Goal: Information Seeking & Learning: Learn about a topic

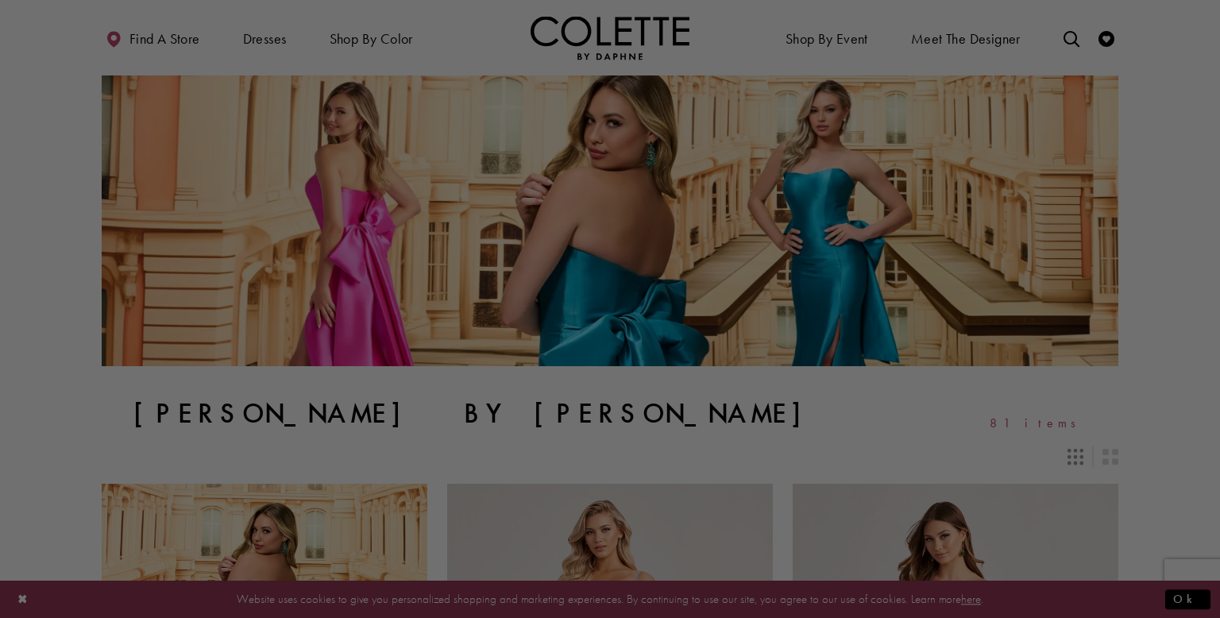
drag, startPoint x: 1219, startPoint y: 64, endPoint x: 1216, endPoint y: 82, distance: 17.8
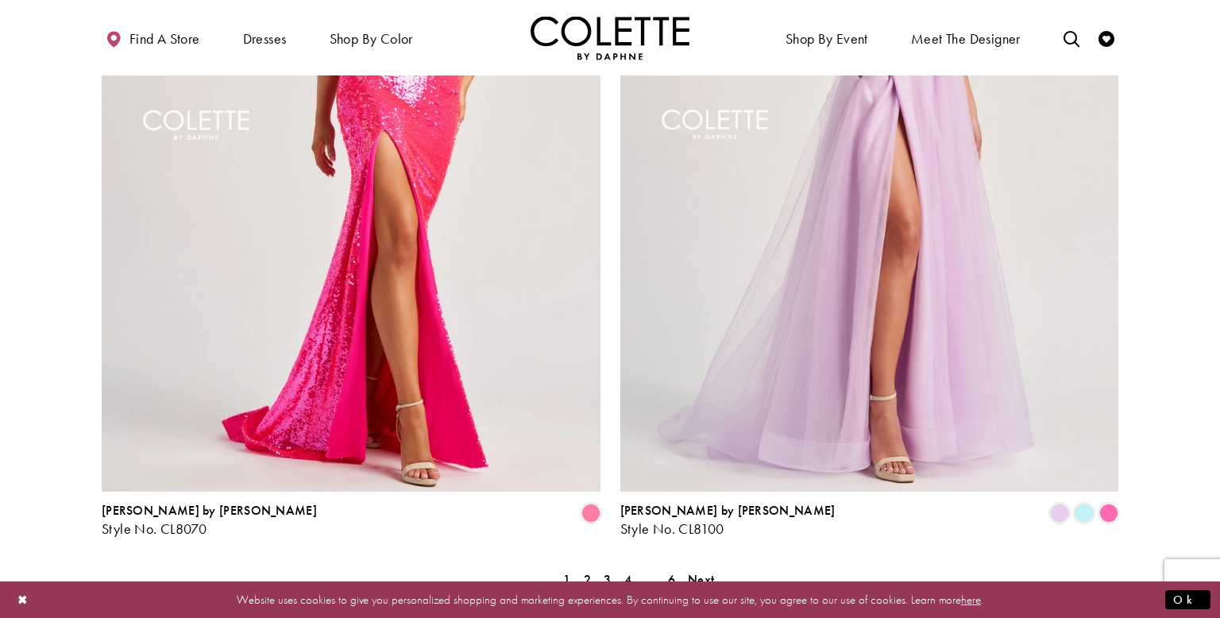
scroll to position [3075, 0]
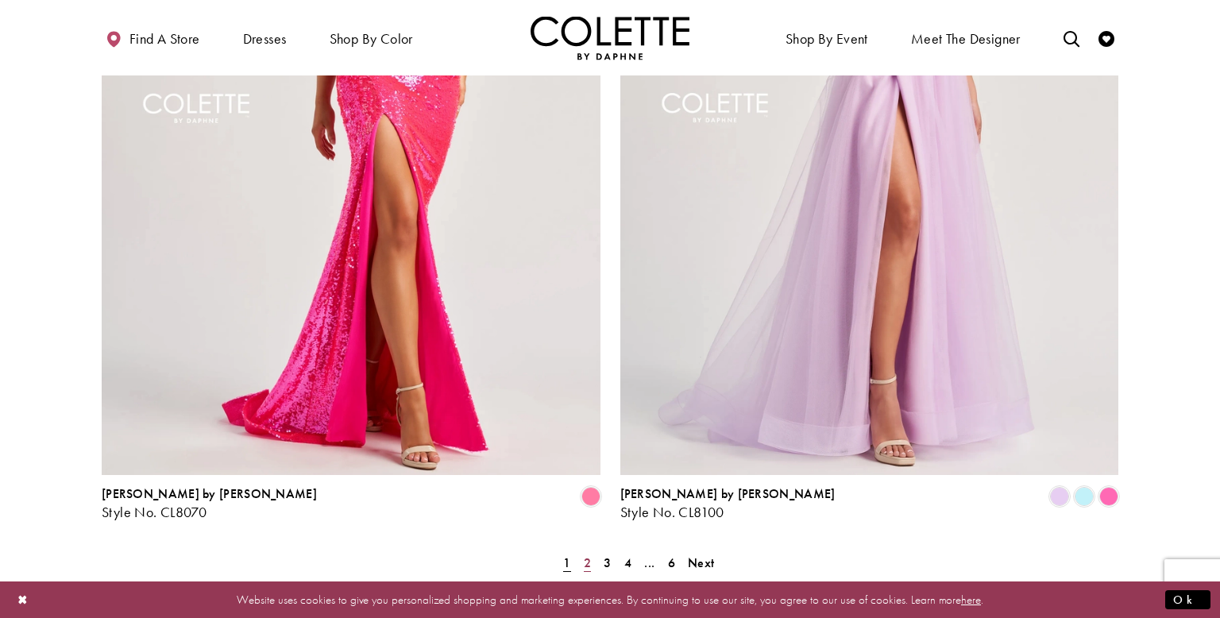
click at [580, 551] on link "2" at bounding box center [587, 562] width 17 height 23
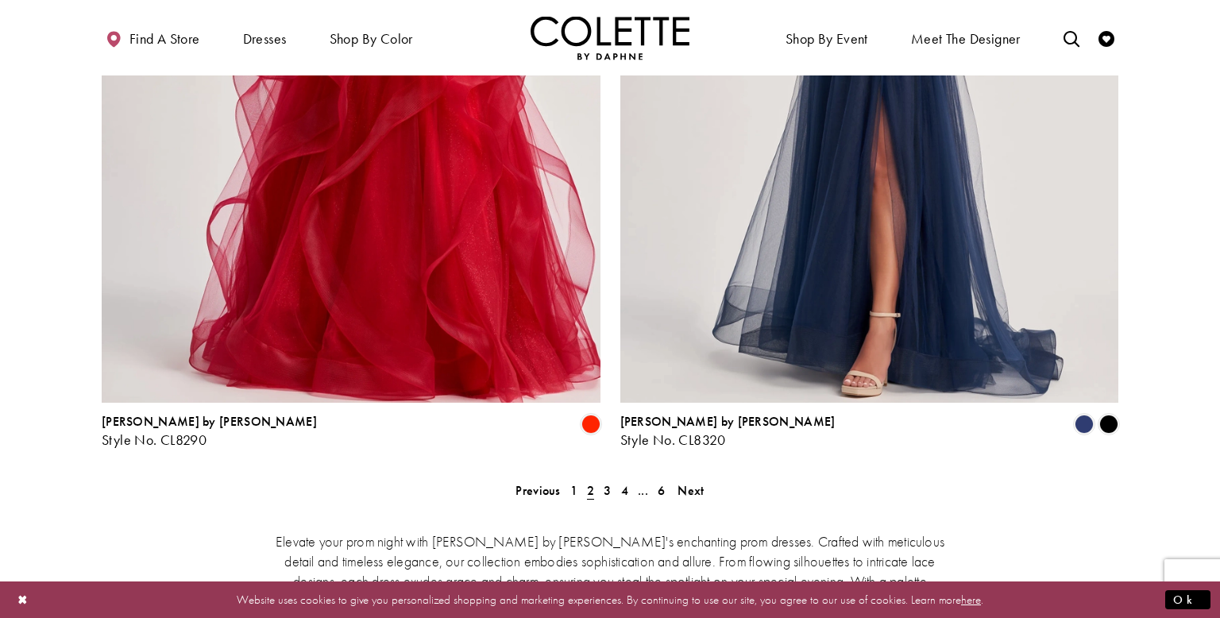
scroll to position [3182, 0]
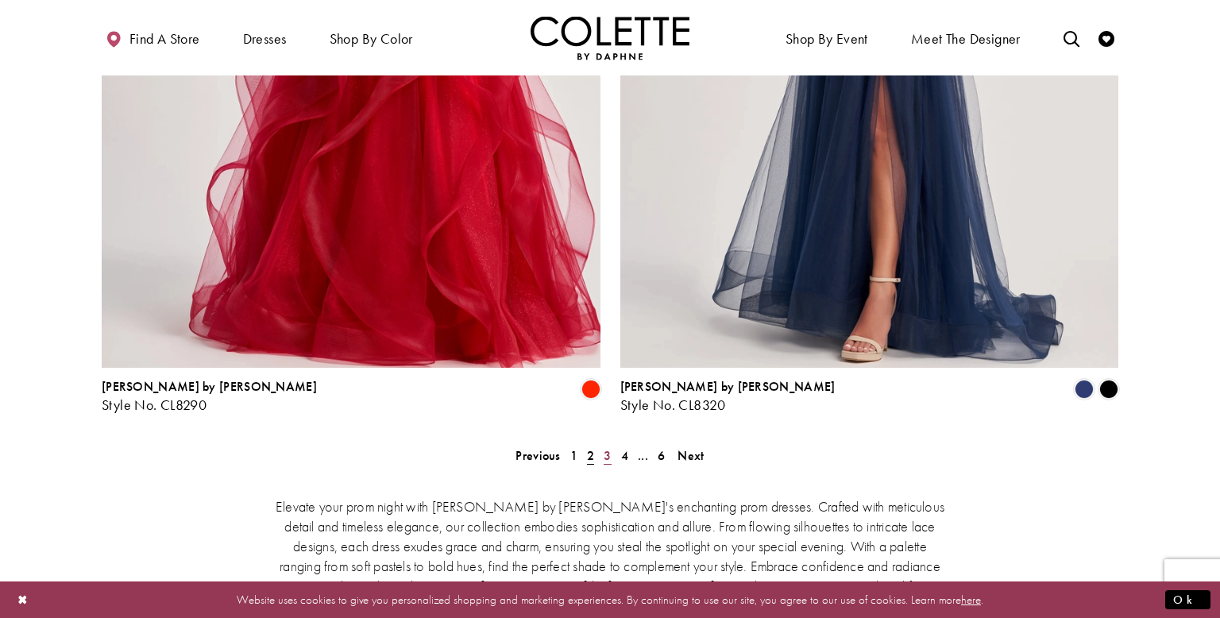
click at [605, 447] on span "3" at bounding box center [606, 455] width 7 height 17
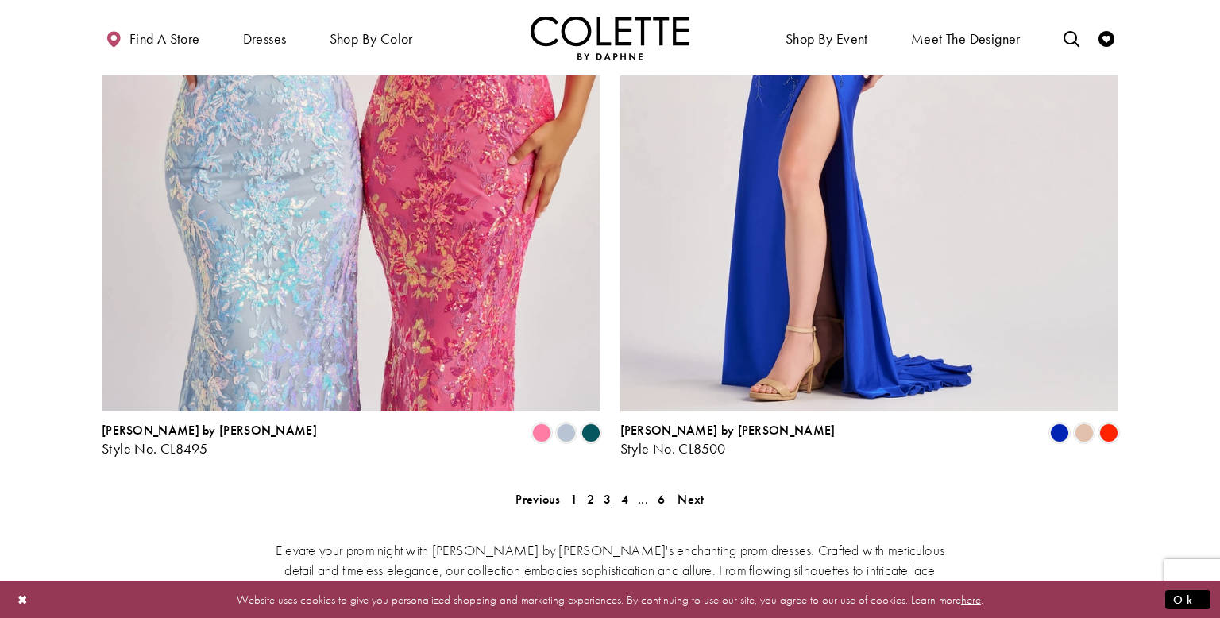
scroll to position [3156, 0]
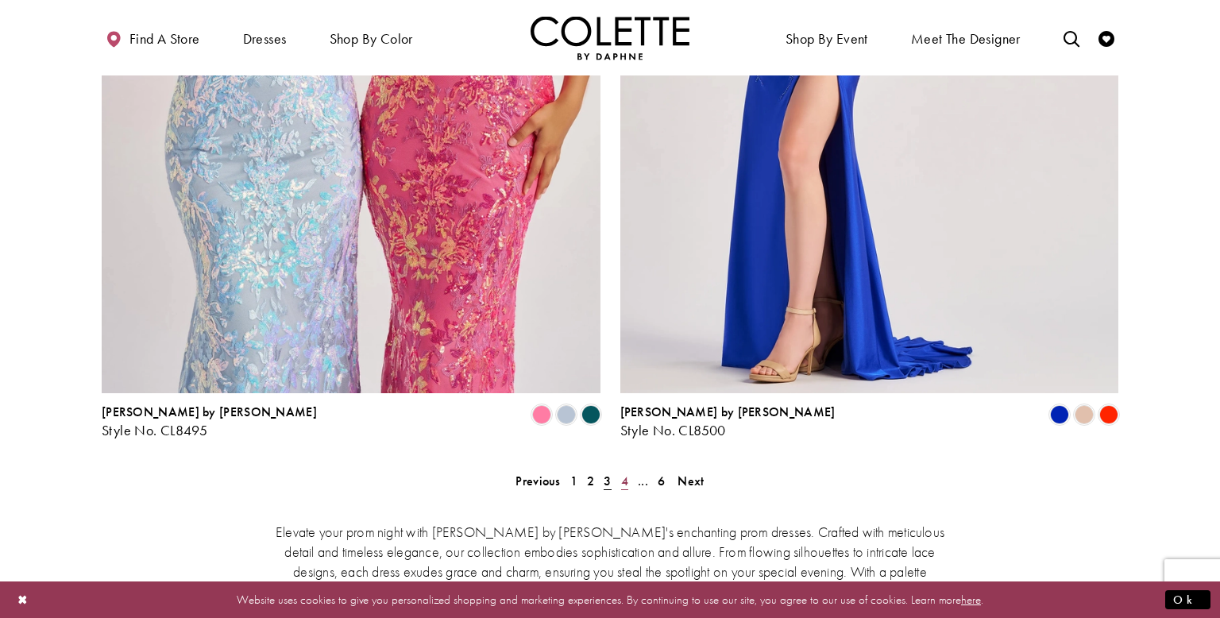
click at [627, 472] on span "4" at bounding box center [624, 480] width 7 height 17
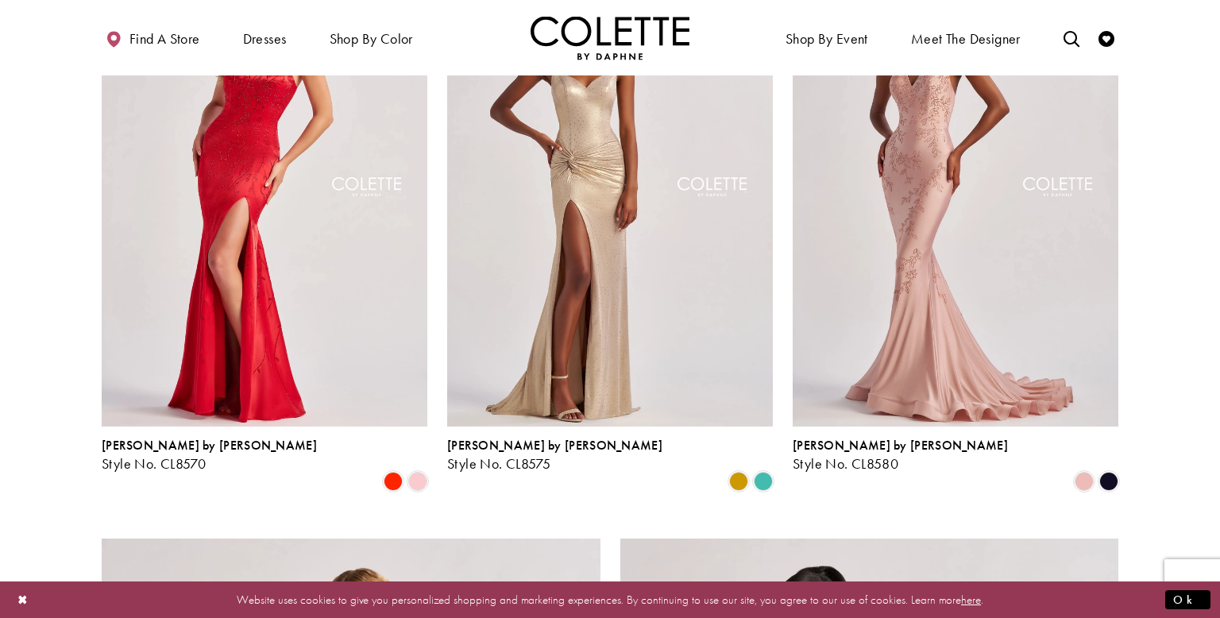
scroll to position [2196, 0]
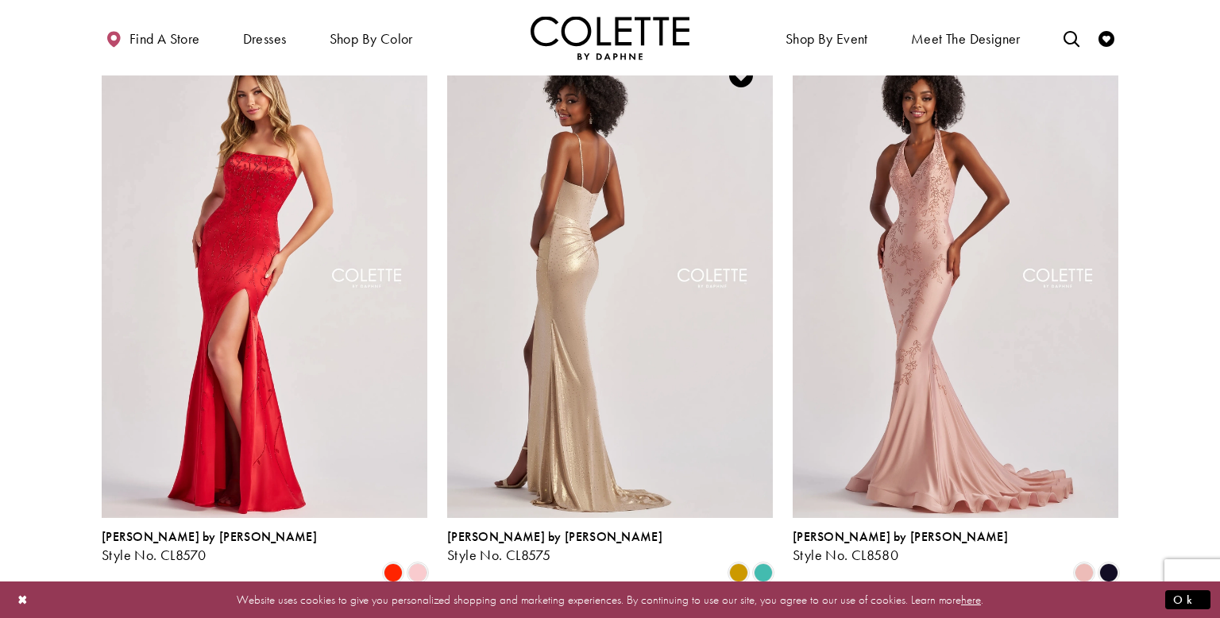
click at [754, 299] on img "Visit Colette by Daphne Style No. CL8575 Page" at bounding box center [610, 280] width 326 height 473
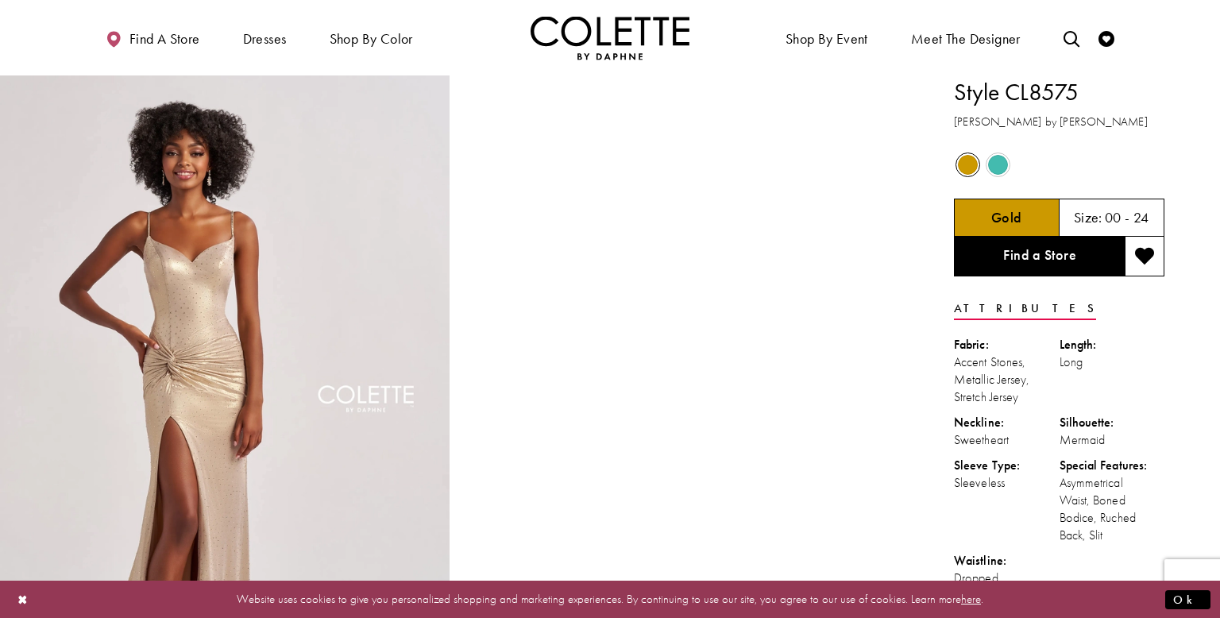
drag, startPoint x: 1219, startPoint y: 52, endPoint x: 1219, endPoint y: 64, distance: 11.9
click at [1219, 64] on div "Primary block" at bounding box center [610, 37] width 1220 height 75
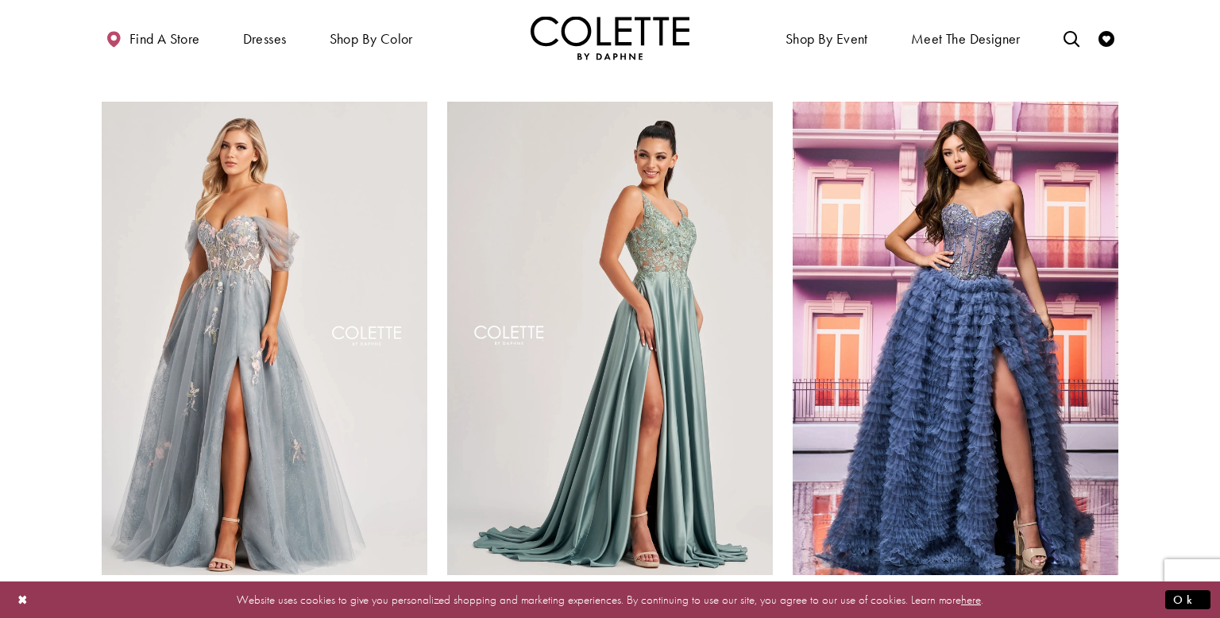
scroll to position [980, 0]
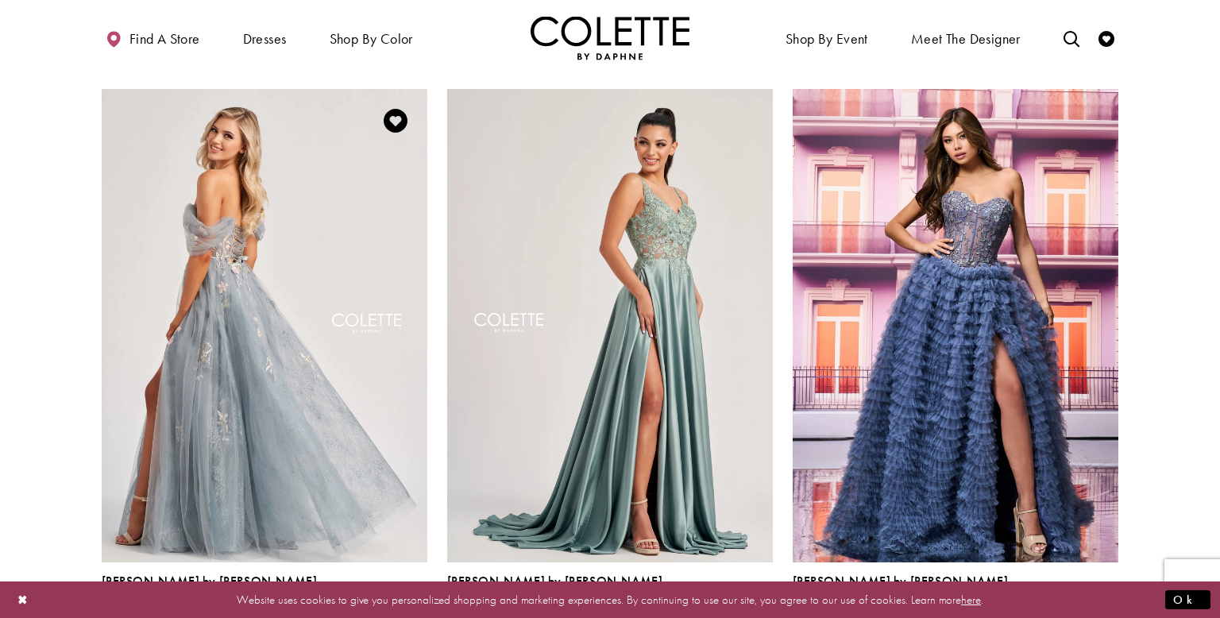
click at [284, 250] on img "Visit Colette by Daphne Style No. CL8150 Page" at bounding box center [265, 325] width 326 height 473
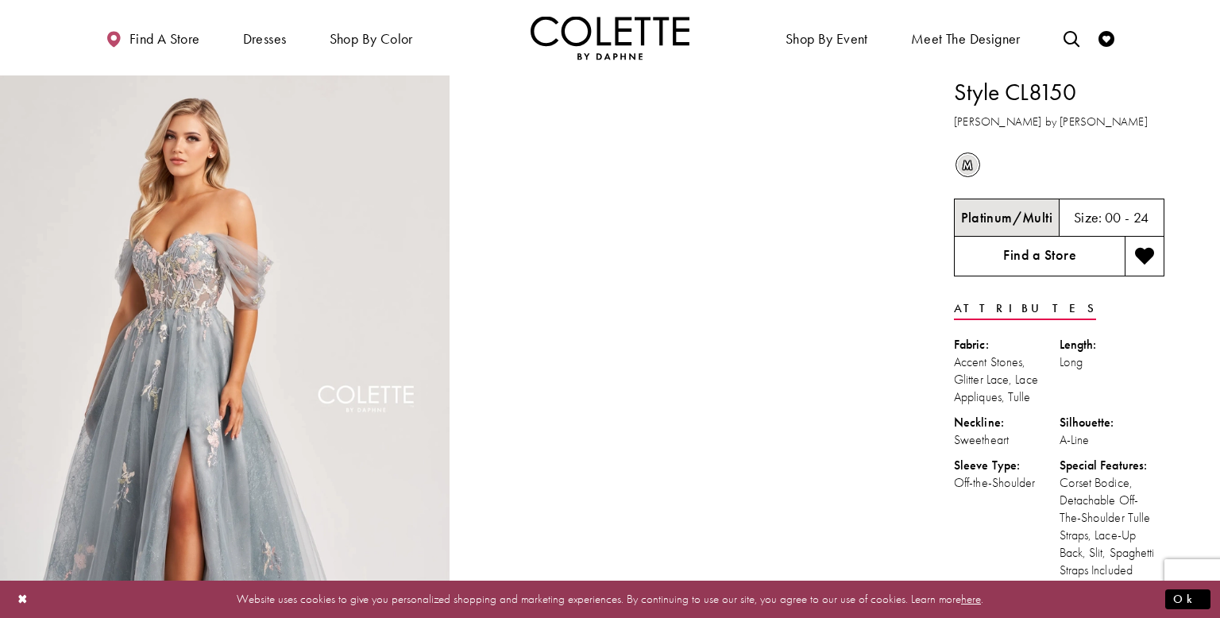
click at [1032, 259] on link "Find a Store" at bounding box center [1039, 257] width 171 height 40
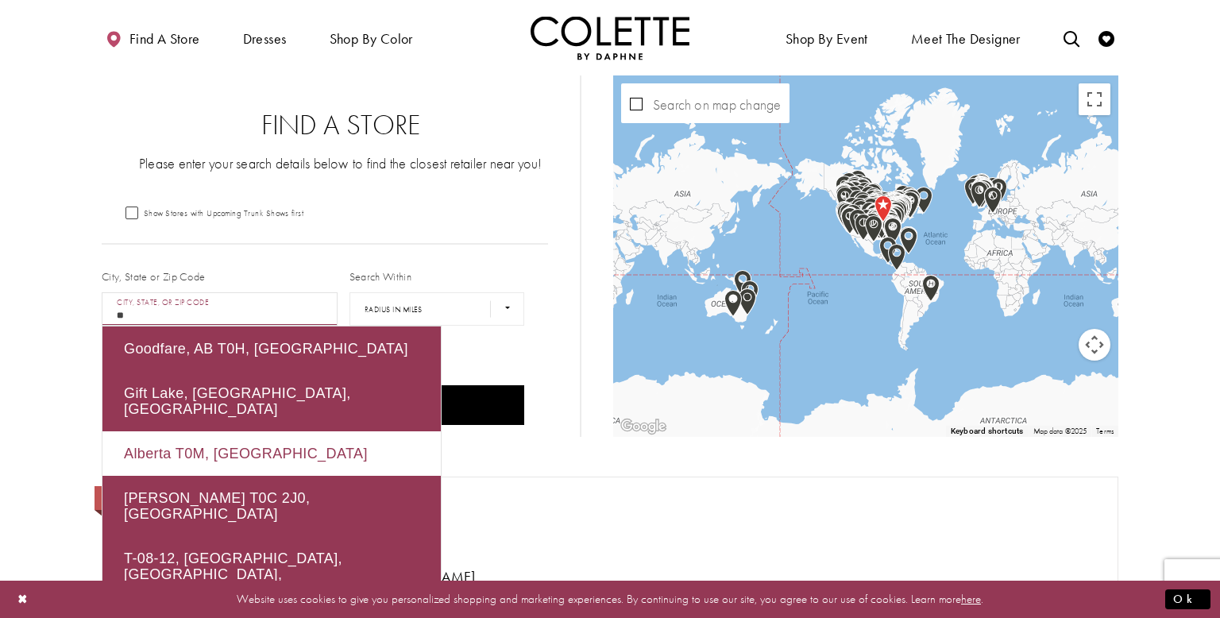
click at [189, 444] on div "Alberta T0M, Canada" at bounding box center [271, 453] width 338 height 44
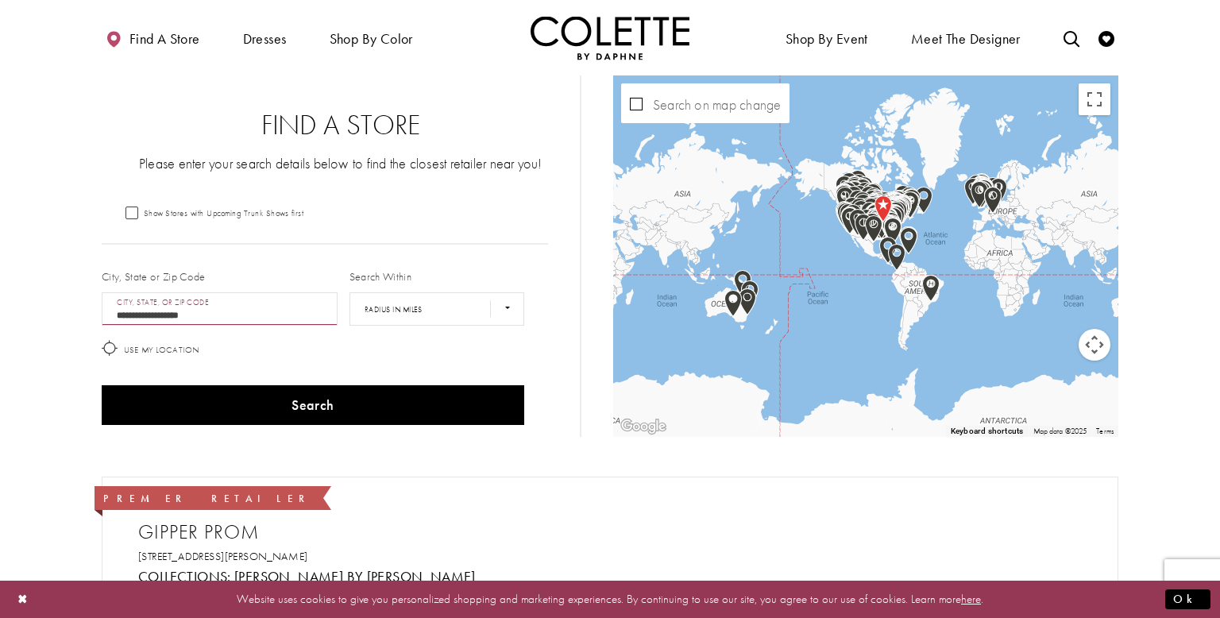
click at [249, 314] on input "**********" at bounding box center [220, 308] width 236 height 33
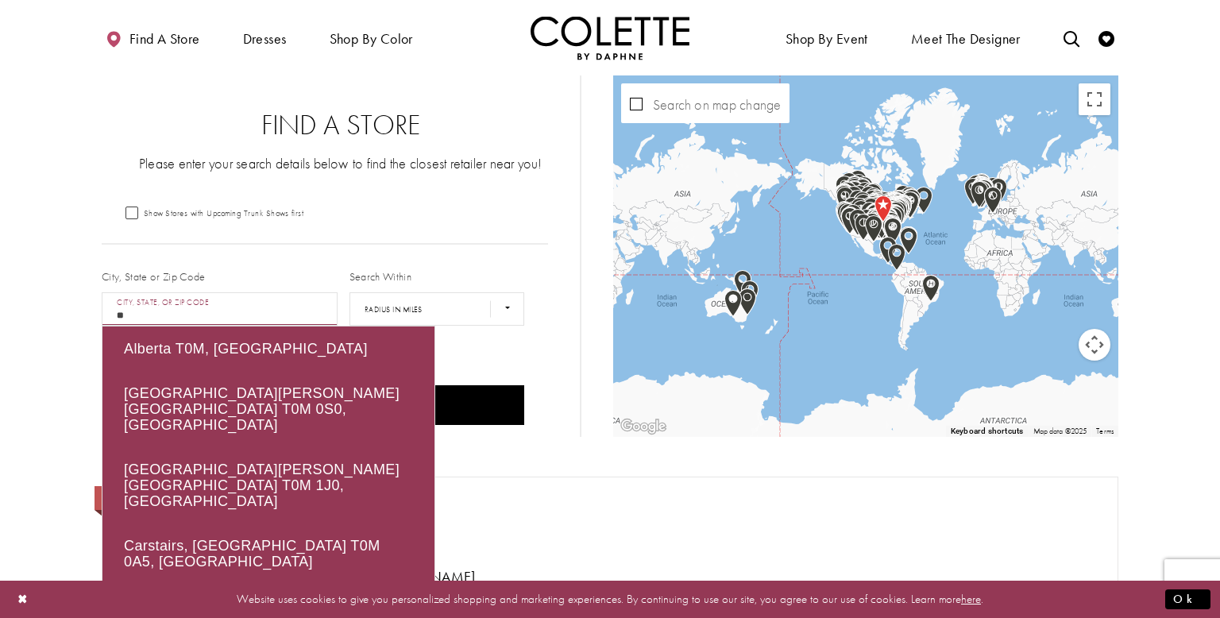
type input "*"
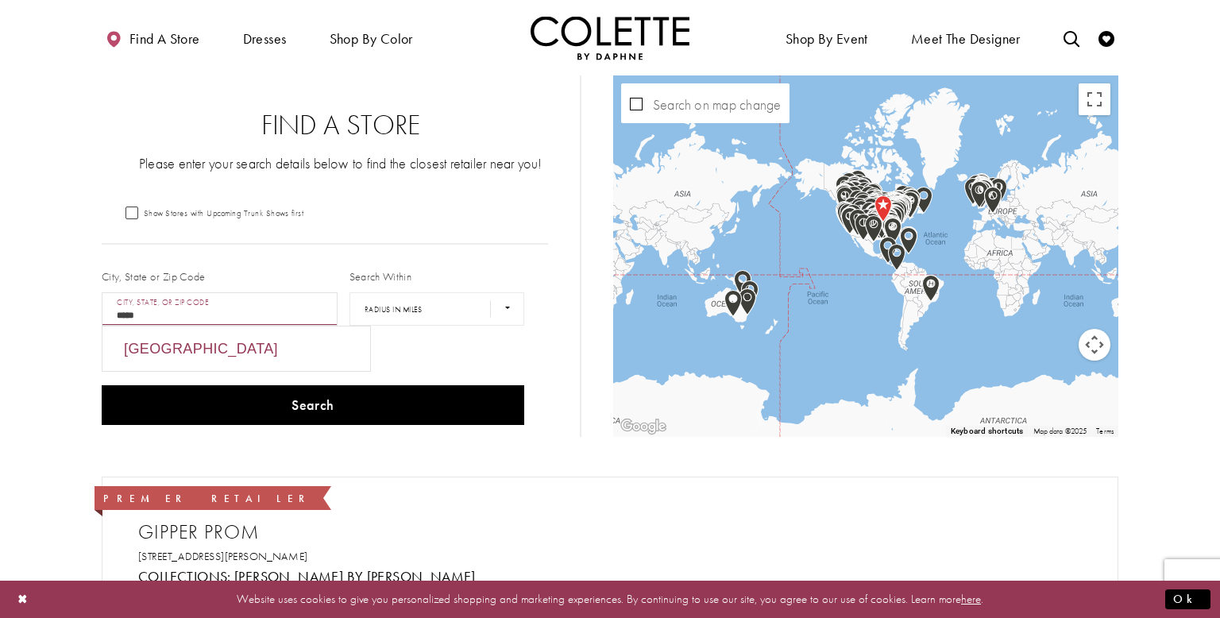
click at [228, 340] on div "Three Hills, AB T0M 2A0, Canada" at bounding box center [236, 348] width 268 height 44
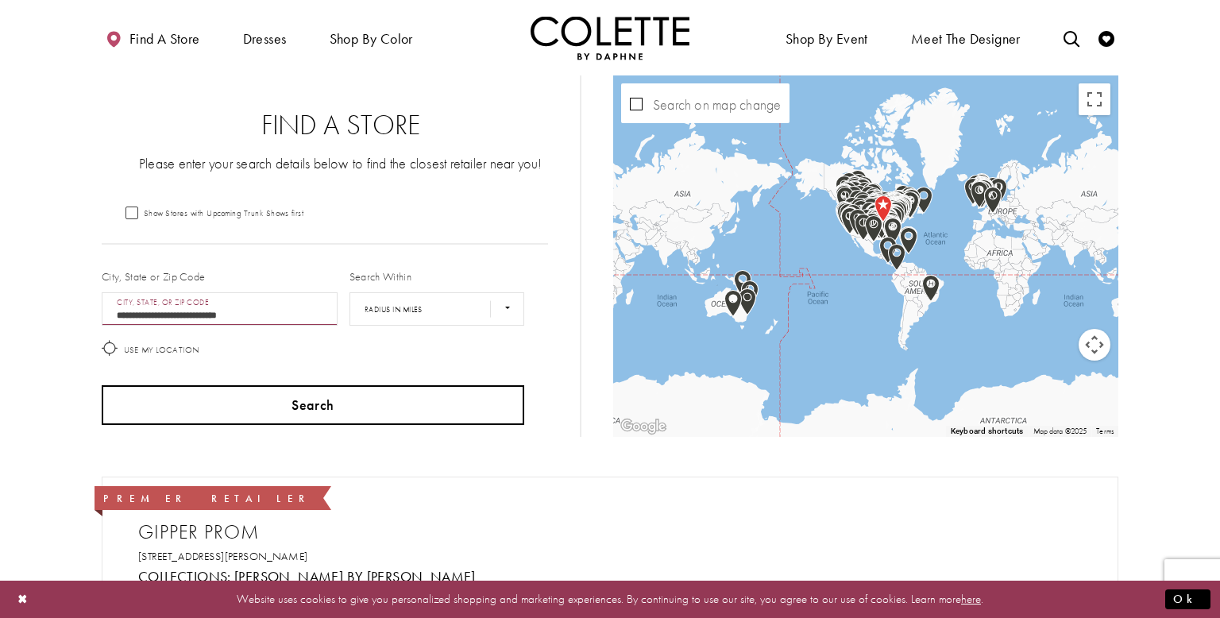
type input "**********"
click at [288, 396] on button "Search" at bounding box center [313, 405] width 422 height 40
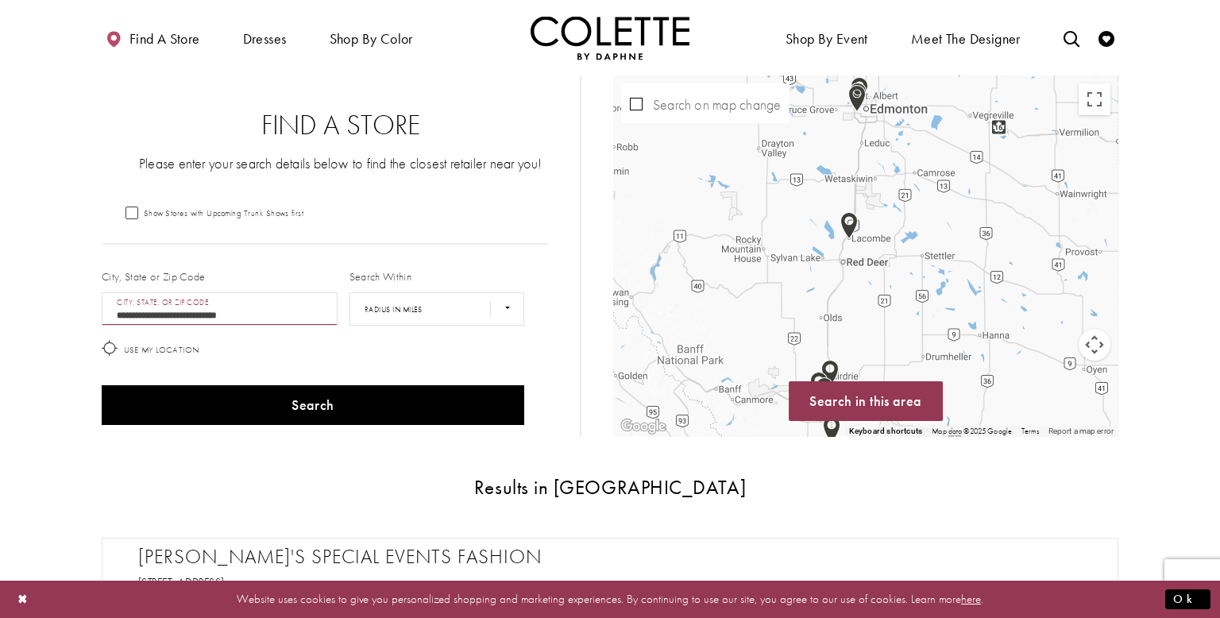
click at [827, 368] on img "Map with store locations" at bounding box center [829, 373] width 17 height 27
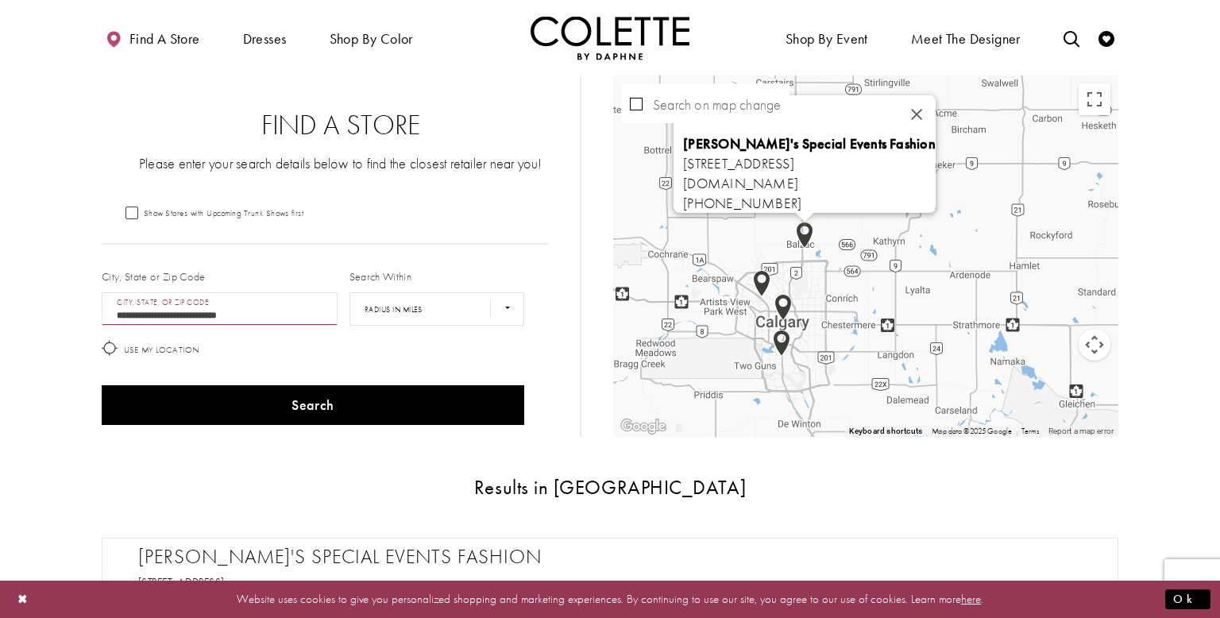
drag, startPoint x: 792, startPoint y: 392, endPoint x: 829, endPoint y: 233, distance: 163.0
click at [829, 233] on div "Oksana's Special Events Fashion 261055 Crossiron Blvd, Alberta T4A 0G3, Canada …" at bounding box center [865, 255] width 505 height 361
click at [766, 292] on img "Map with store locations" at bounding box center [761, 283] width 17 height 27
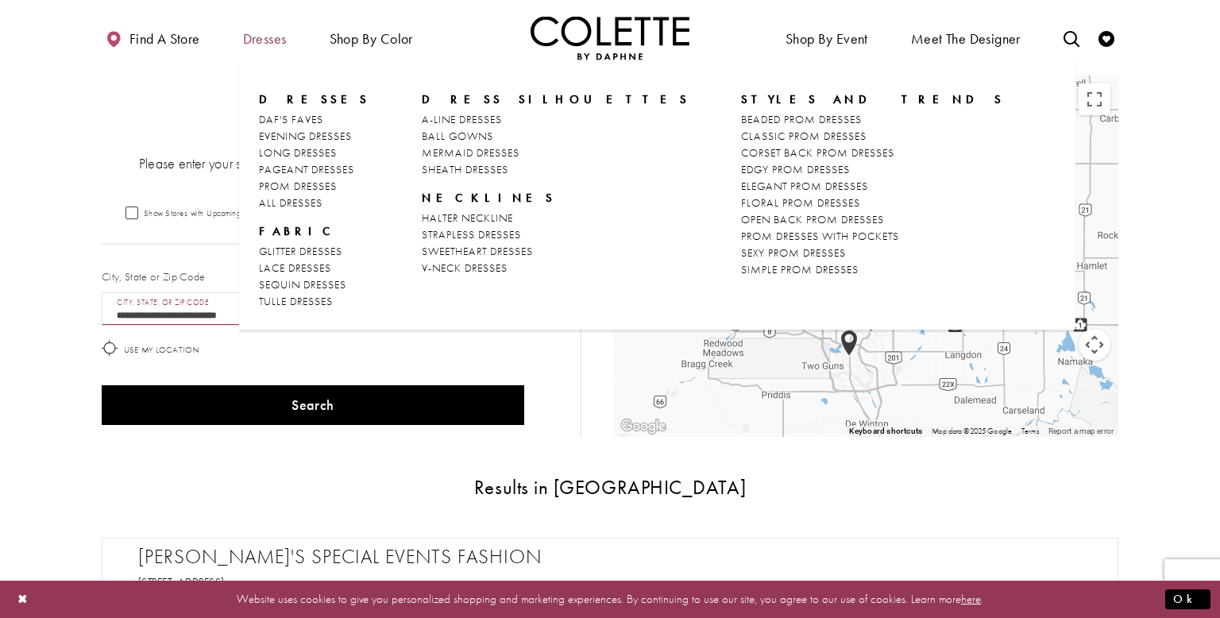
click at [270, 51] on span "Dresses" at bounding box center [265, 38] width 52 height 44
click at [280, 101] on span "Dresses" at bounding box center [314, 99] width 111 height 16
click at [307, 180] on span "PROM DRESSES" at bounding box center [298, 186] width 78 height 14
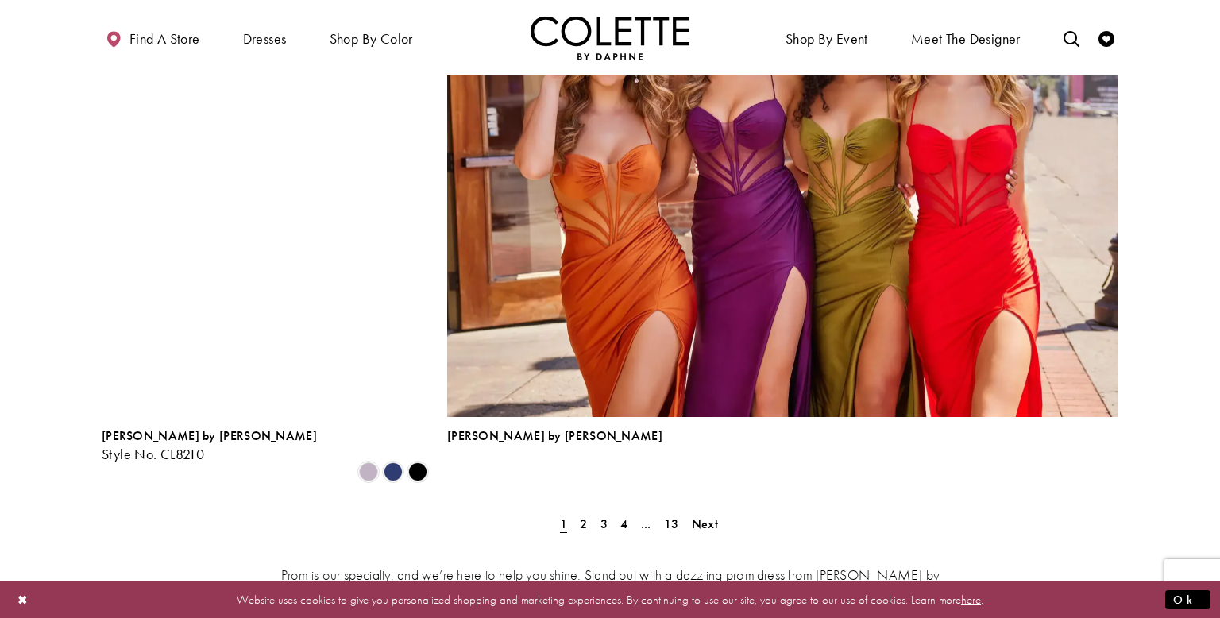
scroll to position [3513, 0]
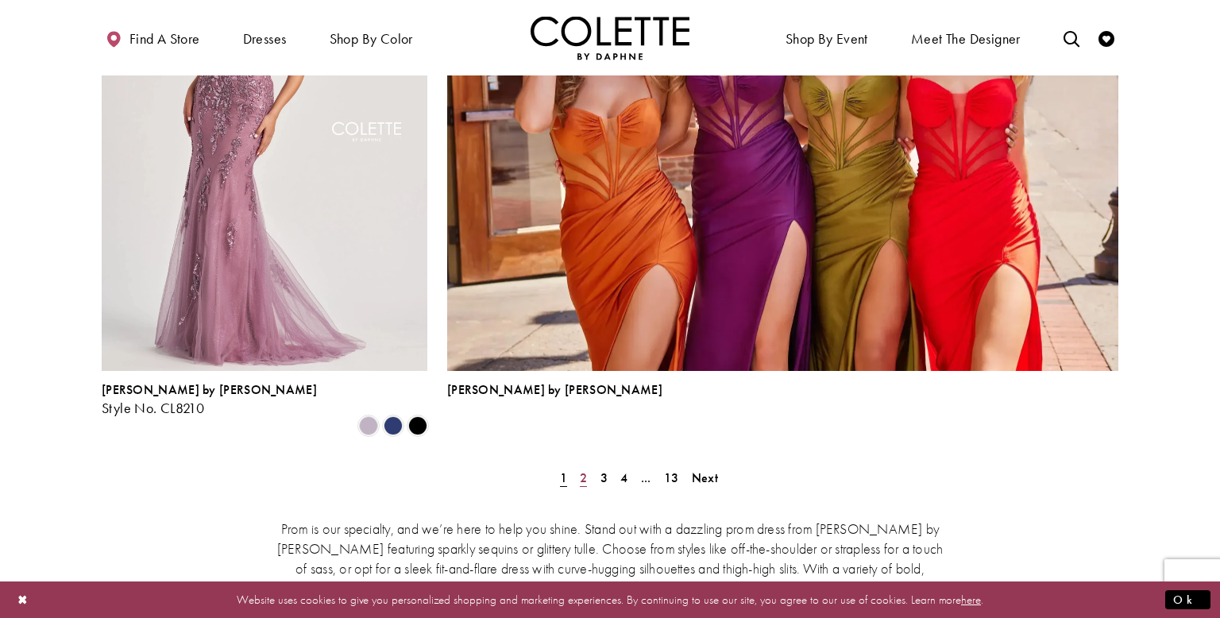
click at [580, 469] on span "2" at bounding box center [583, 477] width 7 height 17
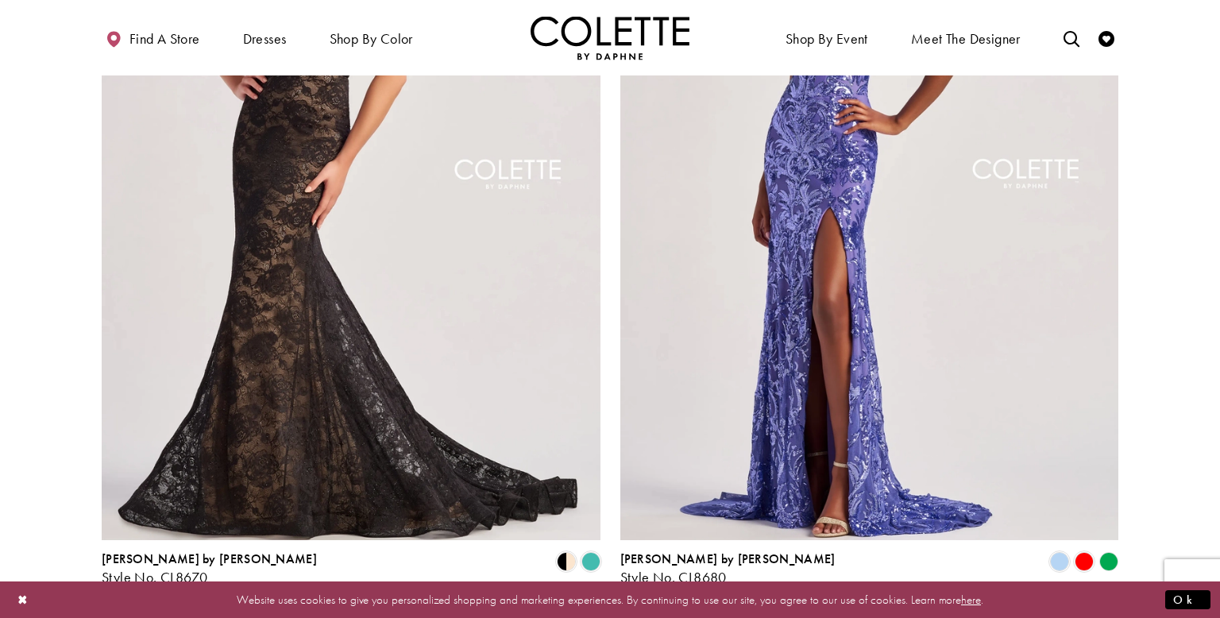
scroll to position [3060, 0]
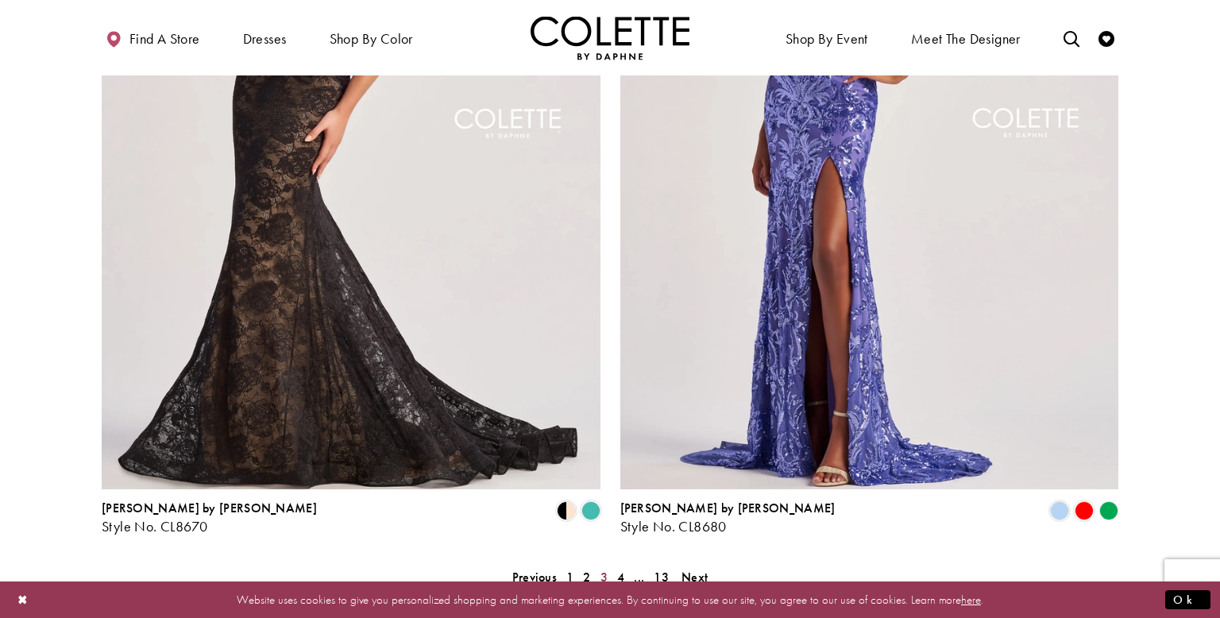
click at [601, 569] on span "3" at bounding box center [603, 577] width 7 height 17
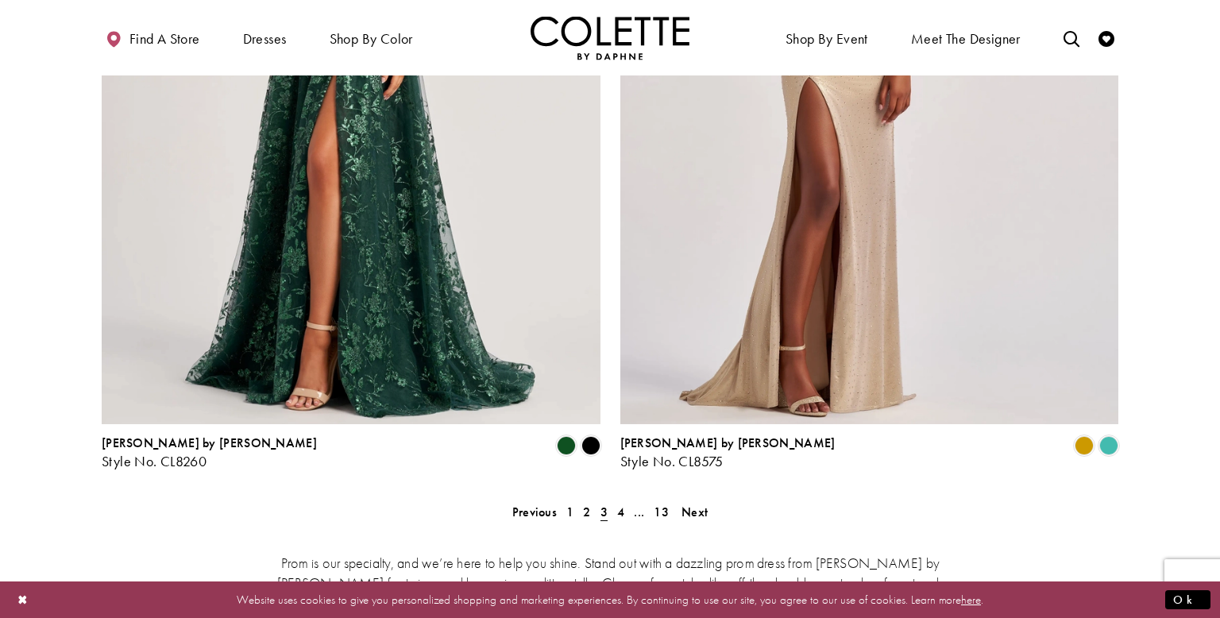
scroll to position [3326, 0]
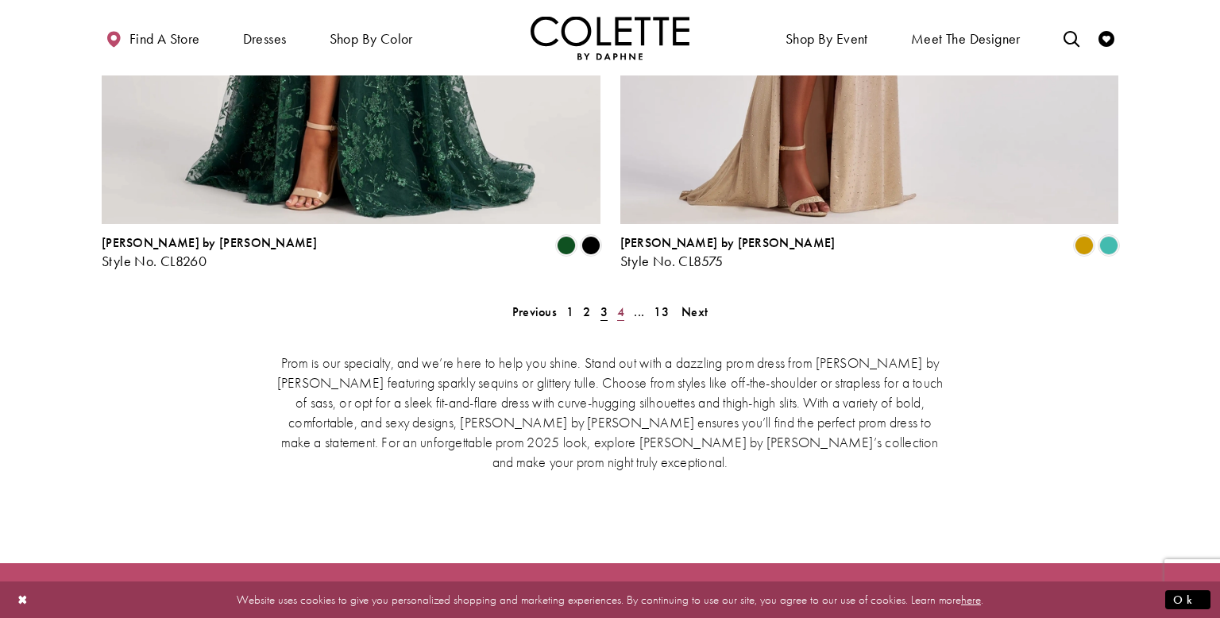
click at [620, 303] on span "4" at bounding box center [620, 311] width 7 height 17
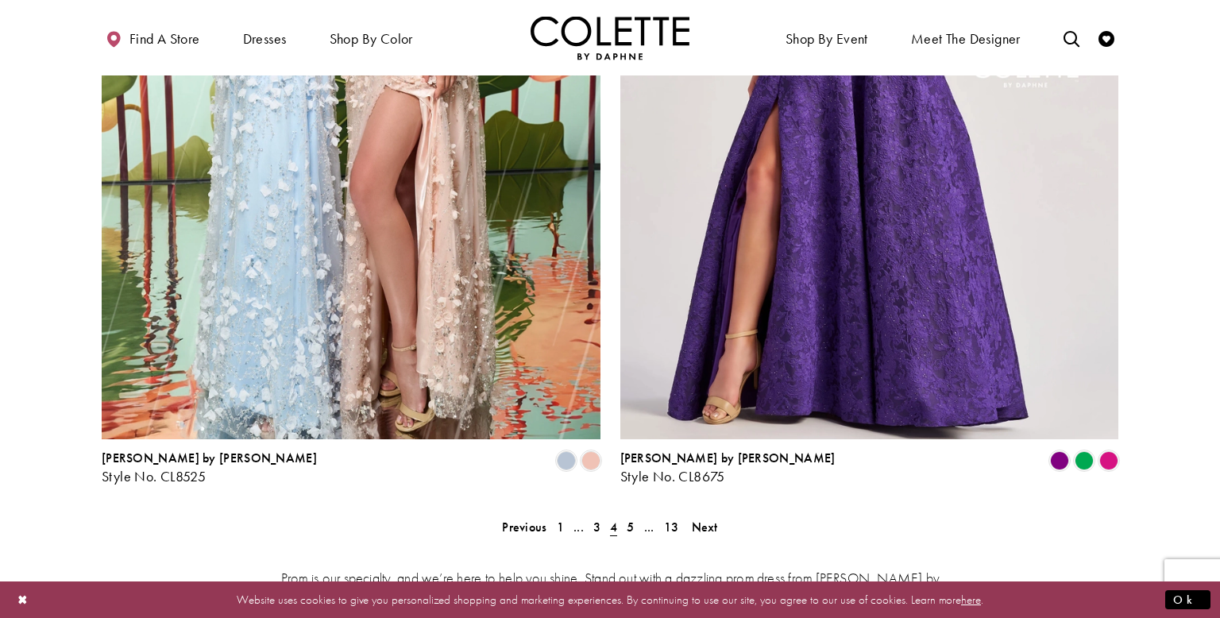
scroll to position [3106, 0]
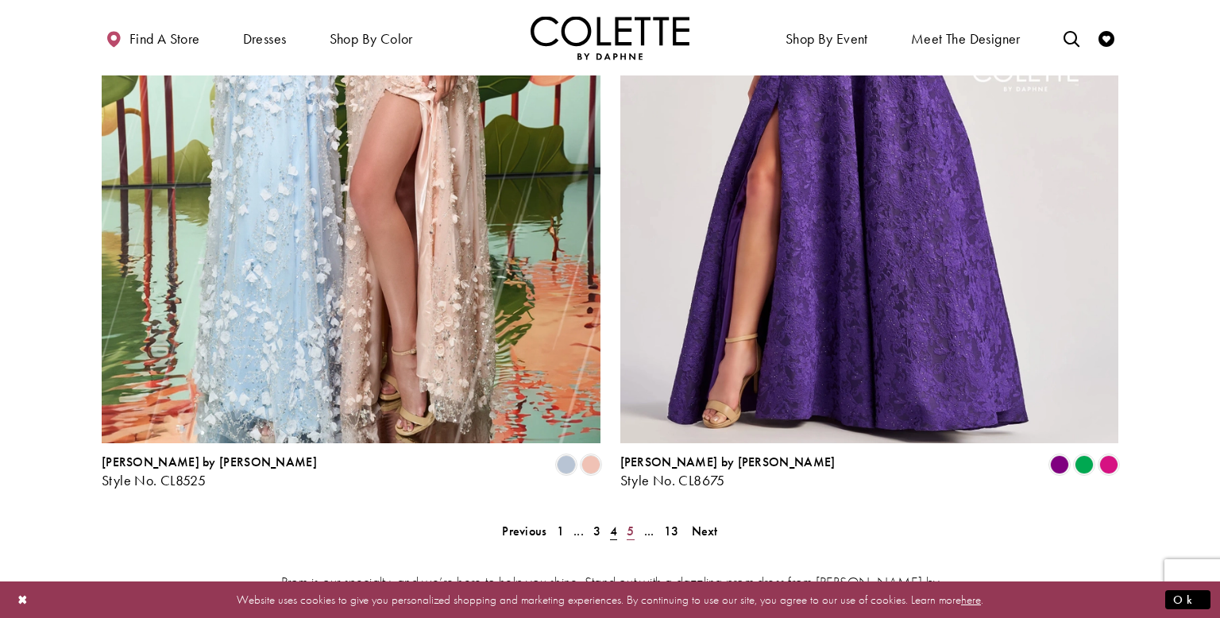
click at [630, 522] on span "5" at bounding box center [630, 530] width 7 height 17
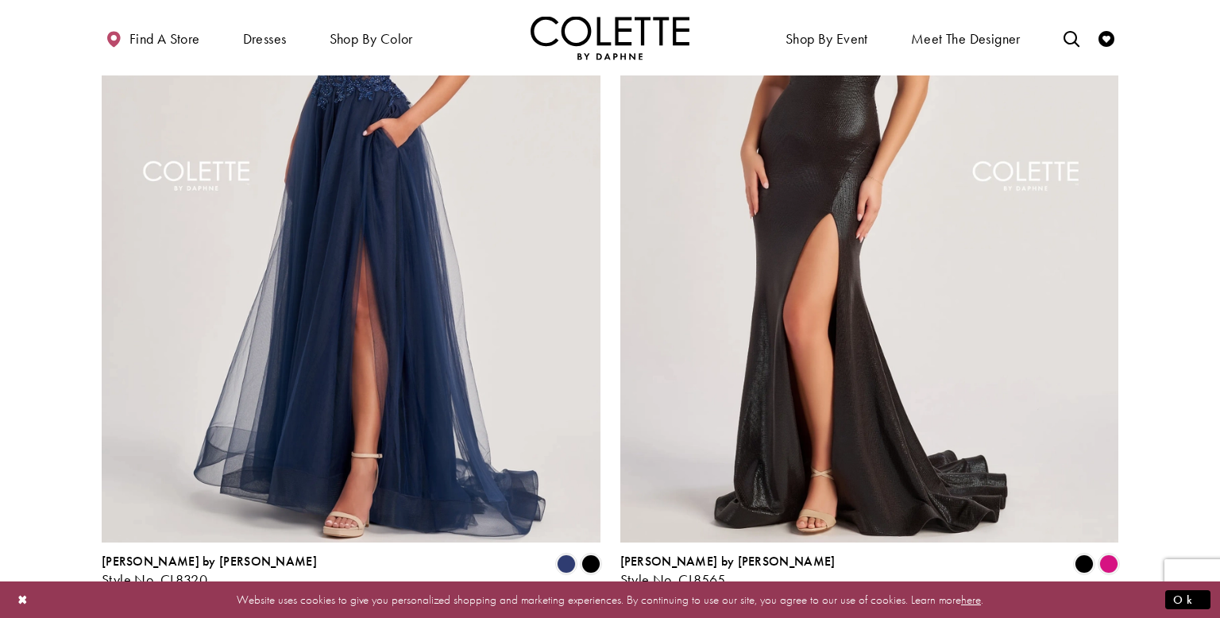
scroll to position [2990, 0]
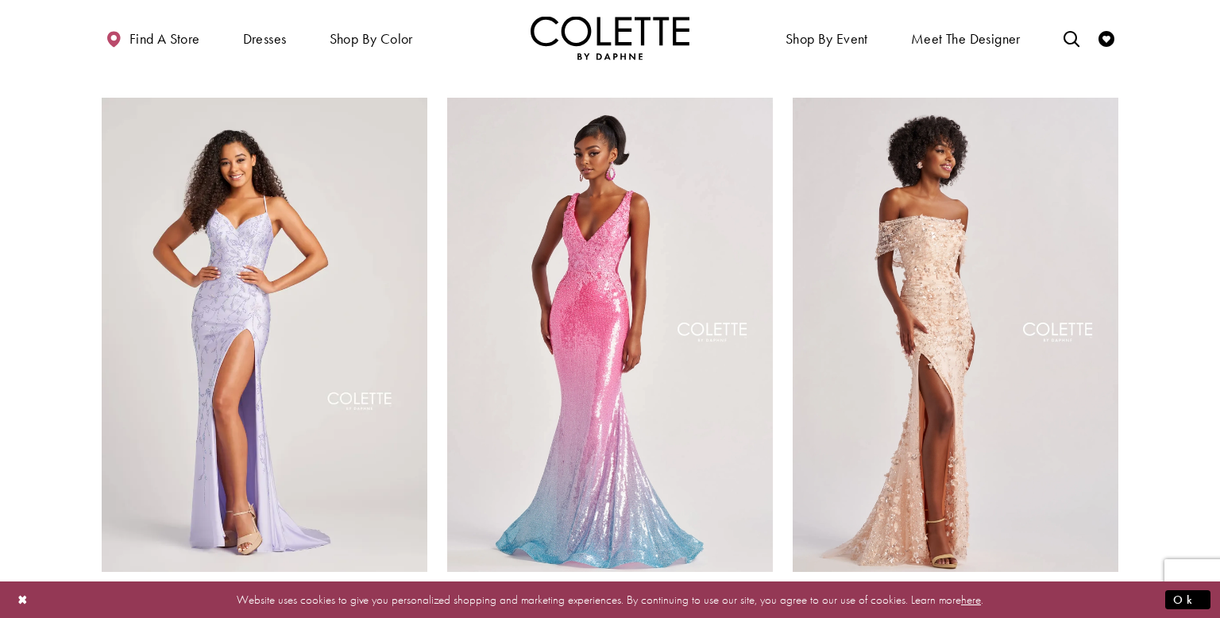
scroll to position [2146, 0]
